Goal: Find specific page/section: Find specific page/section

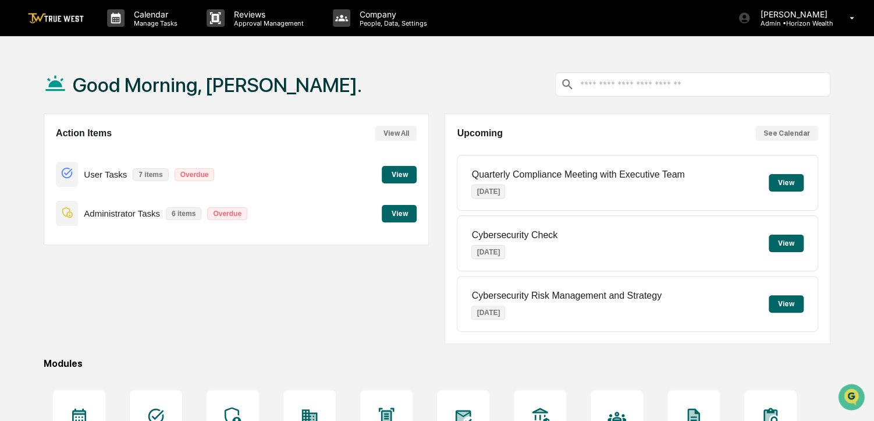
drag, startPoint x: 361, startPoint y: 277, endPoint x: 283, endPoint y: 274, distance: 78.1
click at [283, 274] on div "Action Items View All User Tasks 7 items Overdue View Administrator Tasks 6 ite…" at bounding box center [236, 229] width 385 height 231
click at [174, 31] on div "Calendar Manage Tasks" at bounding box center [148, 18] width 100 height 36
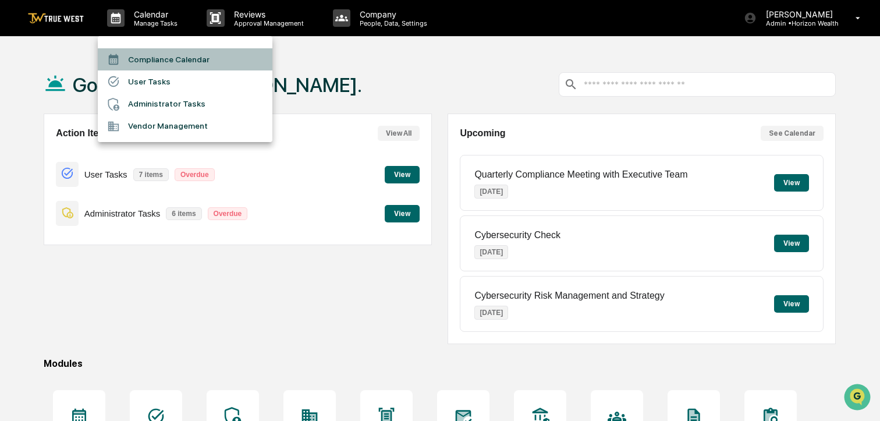
click at [173, 50] on li "Compliance Calendar" at bounding box center [185, 59] width 175 height 22
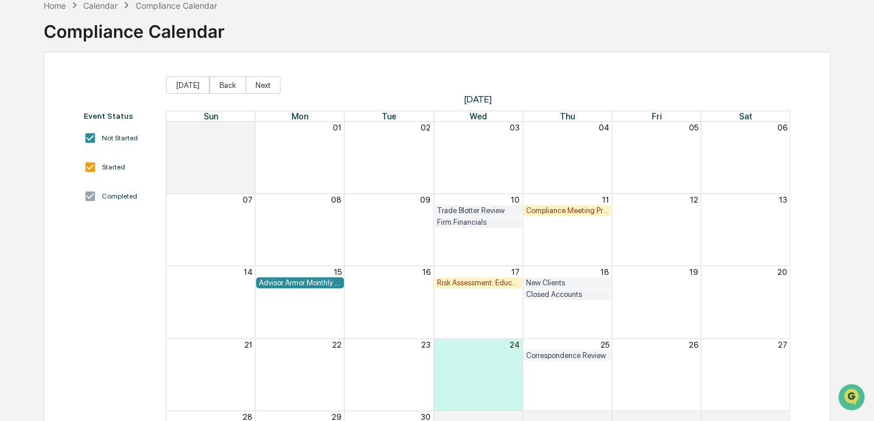
scroll to position [61, 0]
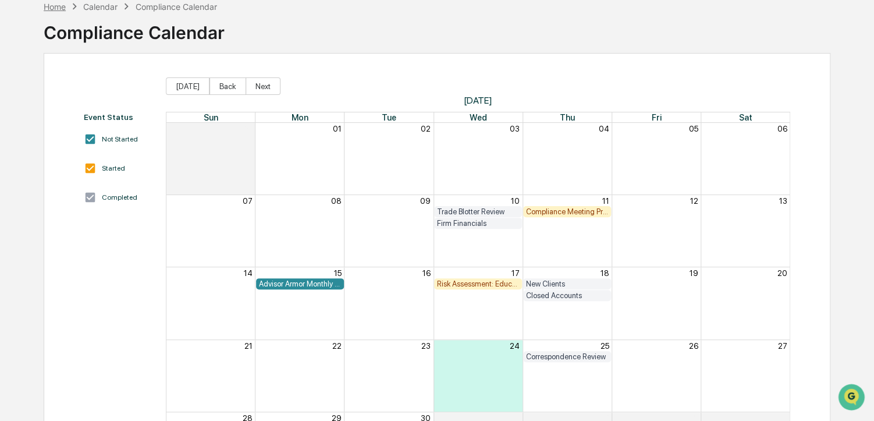
click at [56, 9] on div "Home" at bounding box center [55, 7] width 22 height 10
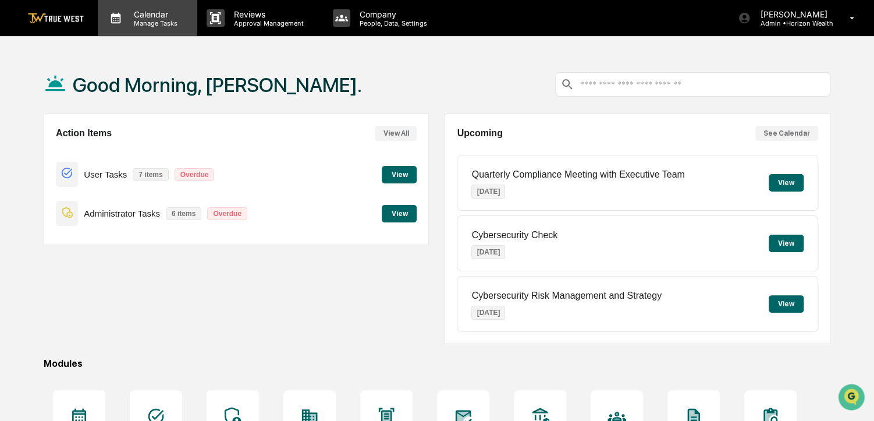
click at [143, 13] on p "Calendar" at bounding box center [154, 14] width 59 height 10
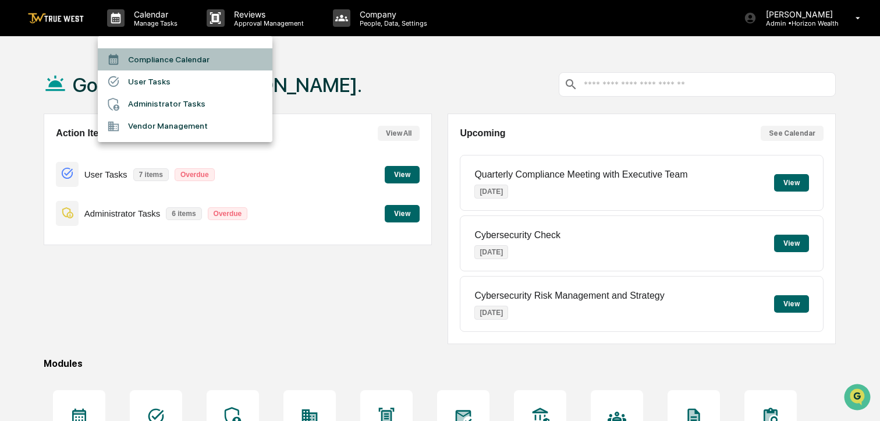
click at [151, 58] on li "Compliance Calendar" at bounding box center [185, 59] width 175 height 22
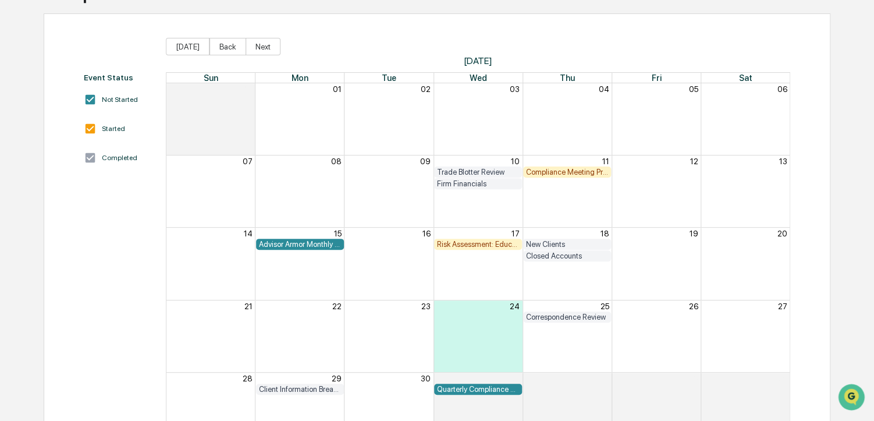
scroll to position [98, 0]
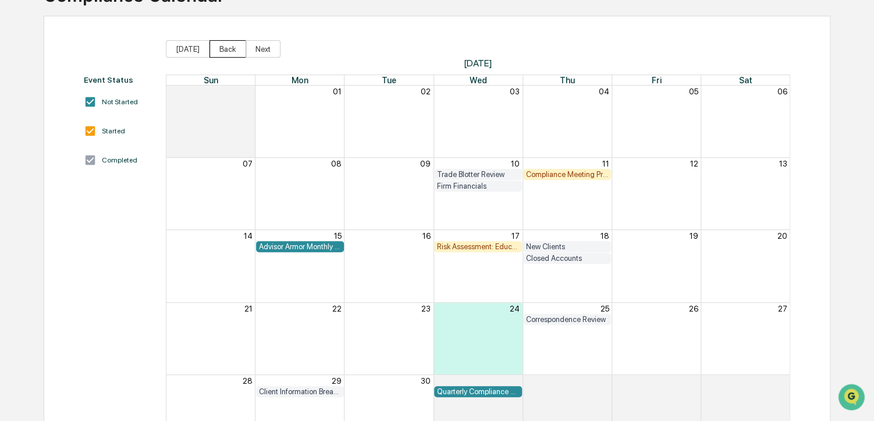
click at [229, 54] on button "Back" at bounding box center [228, 48] width 37 height 17
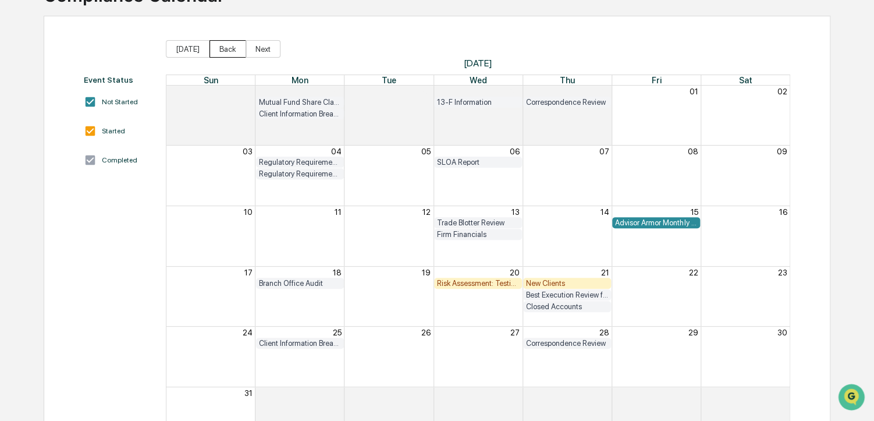
click at [229, 54] on button "Back" at bounding box center [228, 48] width 37 height 17
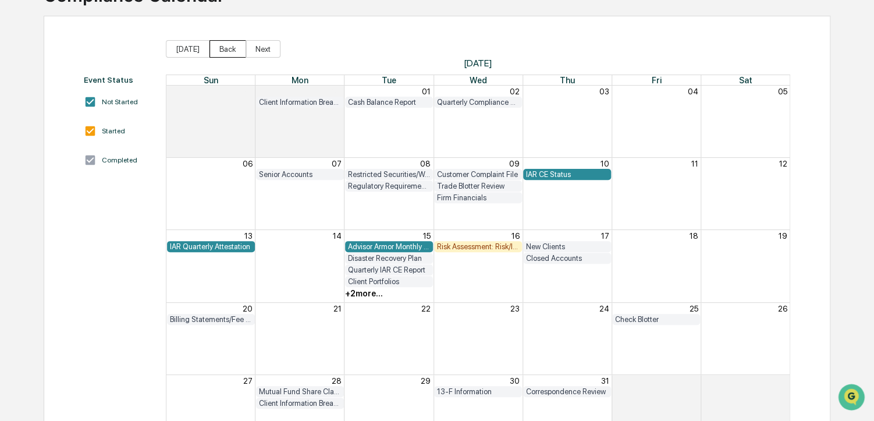
click at [229, 54] on button "Back" at bounding box center [228, 48] width 37 height 17
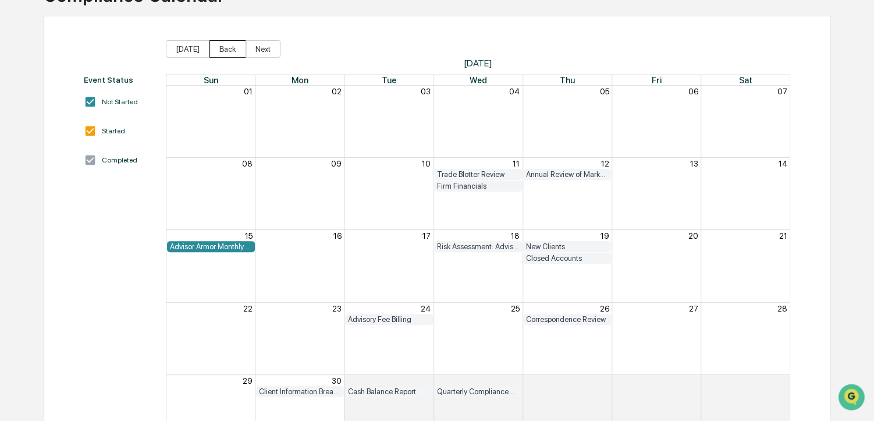
click at [229, 54] on button "Back" at bounding box center [228, 48] width 37 height 17
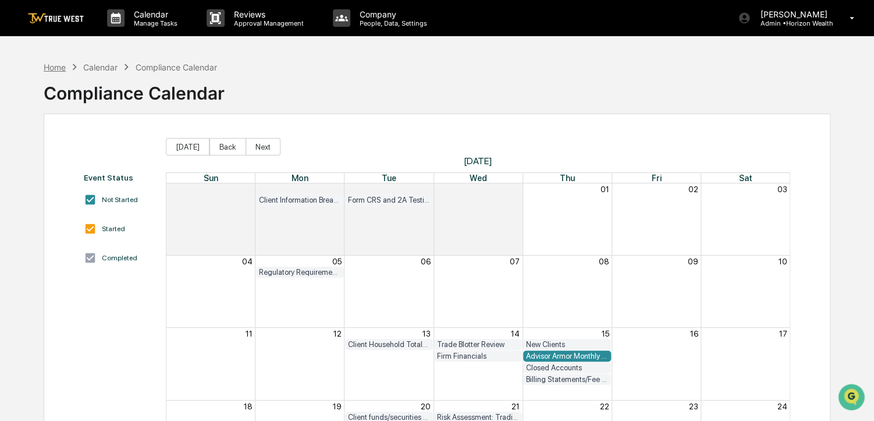
click at [55, 62] on div "Home" at bounding box center [55, 67] width 22 height 10
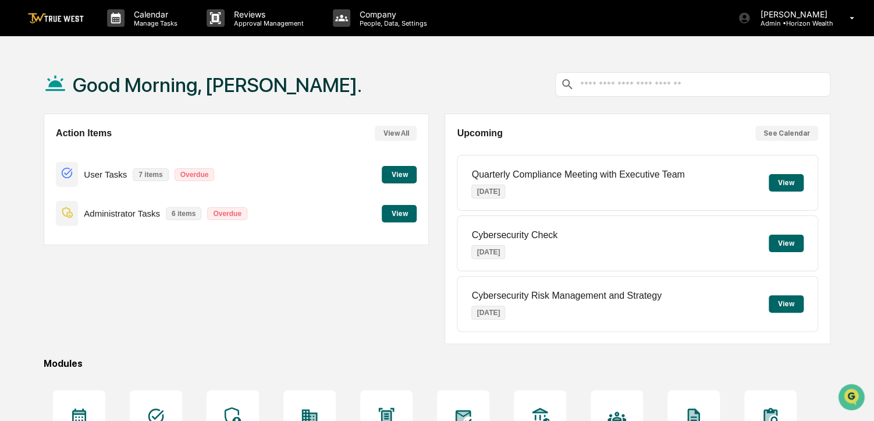
drag, startPoint x: 366, startPoint y: 87, endPoint x: 331, endPoint y: 86, distance: 35.0
click at [331, 86] on div "Good Morning, [PERSON_NAME]." at bounding box center [437, 84] width 787 height 58
